Goal: Go to known website: Access a specific website the user already knows

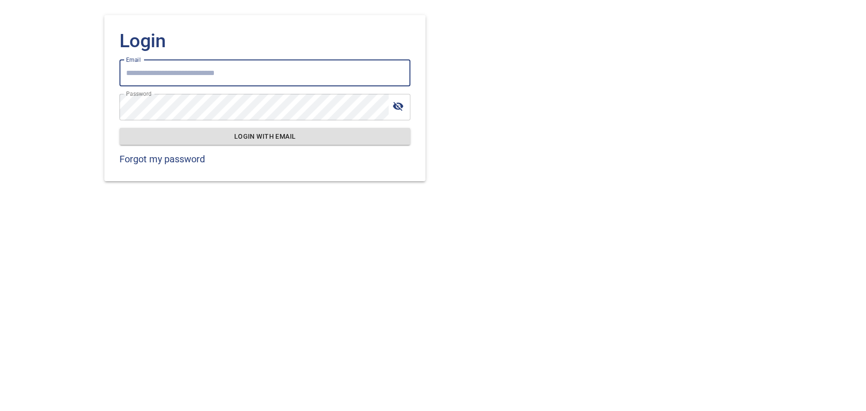
click at [187, 80] on input "Email" at bounding box center [264, 73] width 291 height 26
type input "**********"
click at [237, 136] on span "Login with email" at bounding box center [265, 137] width 276 height 12
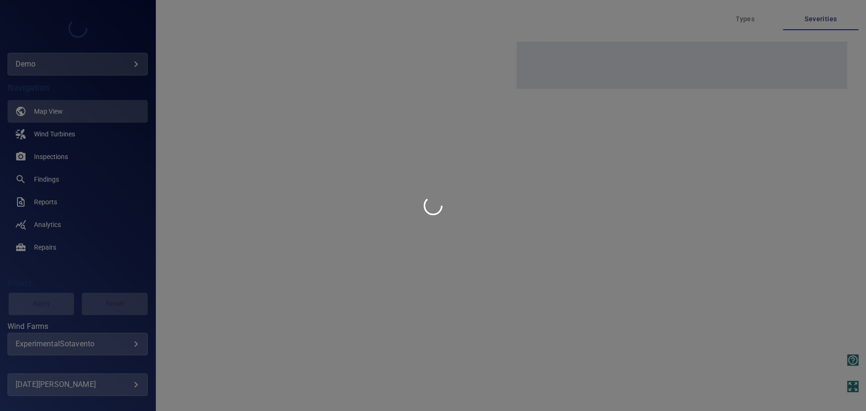
type input "****"
